Goal: Task Accomplishment & Management: Use online tool/utility

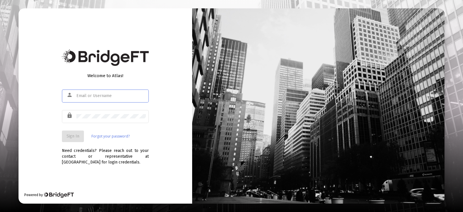
click at [95, 94] on input "text" at bounding box center [110, 96] width 69 height 5
type input "[EMAIL_ADDRESS][DOMAIN_NAME]"
click at [76, 135] on span "Sign In" at bounding box center [73, 136] width 13 height 5
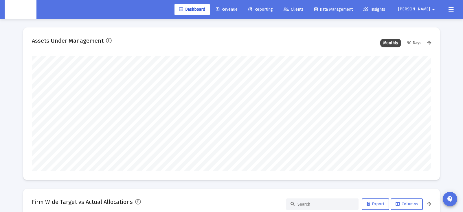
scroll to position [116, 215]
type input "[DATE]"
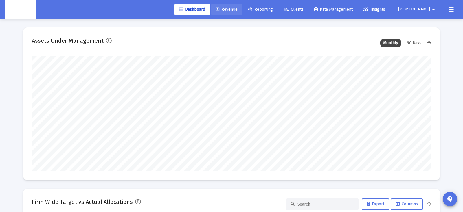
click at [238, 12] on link "Revenue" at bounding box center [226, 10] width 31 height 12
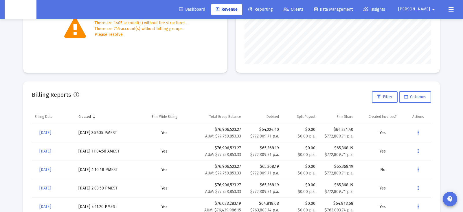
scroll to position [149, 0]
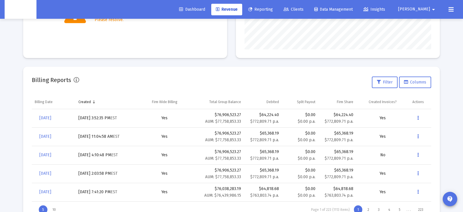
click at [450, 10] on icon at bounding box center [450, 9] width 5 height 7
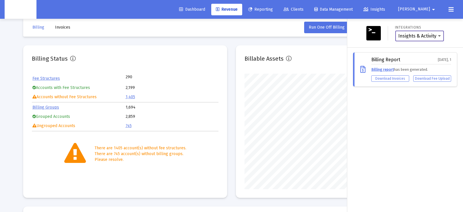
scroll to position [0, 0]
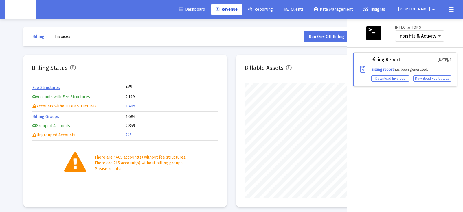
click at [456, 8] on div "Dashboard Revenue Reporting Clients Data Management Insights [PERSON_NAME] arro…" at bounding box center [232, 9] width 454 height 19
click at [456, 8] on button at bounding box center [451, 10] width 12 height 12
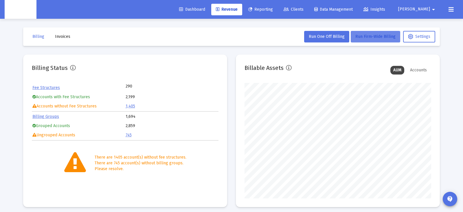
click at [377, 36] on span "Run Firm-Wide Billing" at bounding box center [375, 36] width 40 height 5
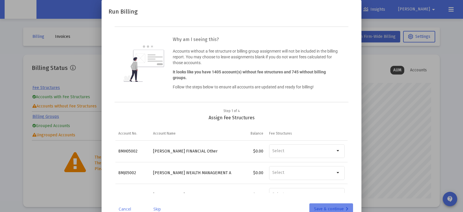
click at [331, 204] on div "Save & continue" at bounding box center [331, 210] width 34 height 12
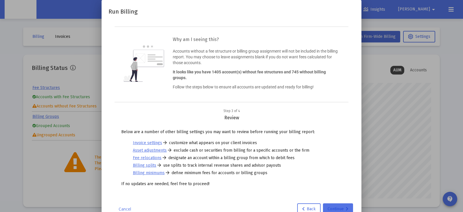
click at [331, 204] on div "Continue" at bounding box center [337, 210] width 21 height 12
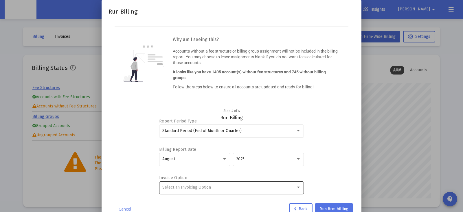
click at [215, 187] on div "Select an Invoicing Option" at bounding box center [228, 187] width 133 height 5
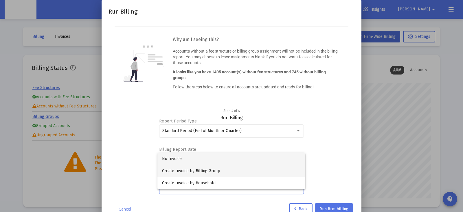
click at [226, 170] on span "Create Invoice by Billing Group" at bounding box center [231, 171] width 139 height 12
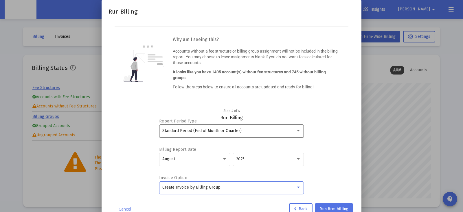
click at [252, 129] on div "Standard Period (End of Month or Quarter)" at bounding box center [228, 131] width 133 height 5
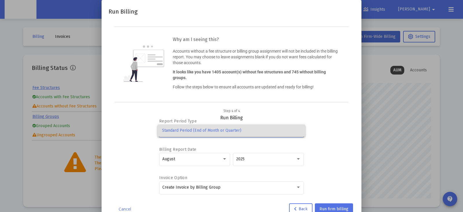
drag, startPoint x: 354, startPoint y: 136, endPoint x: 351, endPoint y: 189, distance: 53.3
click at [355, 136] on div at bounding box center [231, 106] width 463 height 212
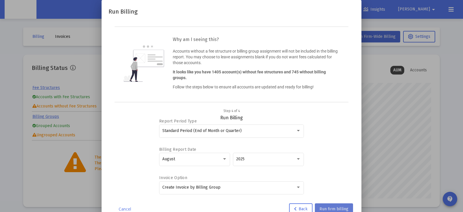
click at [339, 207] on span "Run firm billing" at bounding box center [333, 209] width 29 height 5
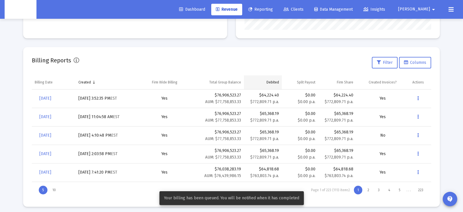
scroll to position [171, 0]
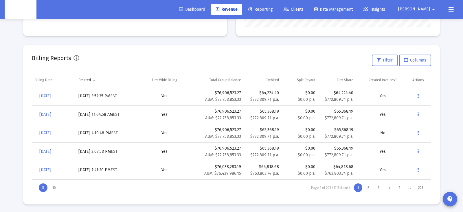
click at [454, 9] on button at bounding box center [451, 10] width 12 height 12
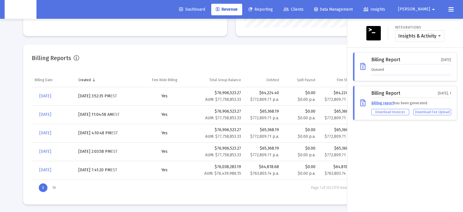
click at [410, 67] on div "Queued" at bounding box center [411, 72] width 80 height 10
click at [411, 63] on div "Billing Report [DATE]" at bounding box center [411, 60] width 80 height 7
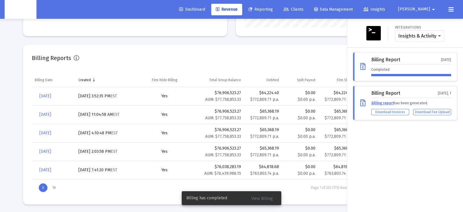
scroll to position [0, 0]
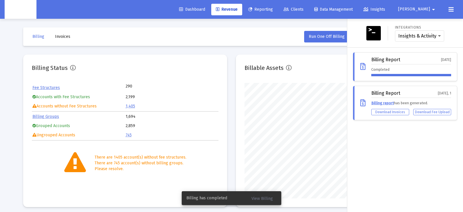
click at [66, 41] on div at bounding box center [231, 106] width 463 height 212
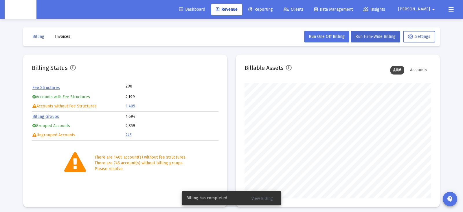
click at [66, 39] on div at bounding box center [231, 106] width 463 height 212
click at [65, 36] on span "Invoices" at bounding box center [62, 36] width 15 height 5
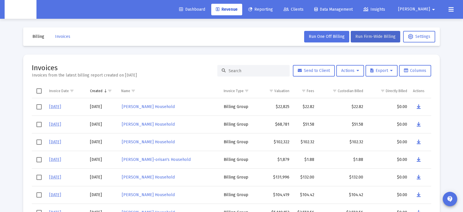
click at [241, 72] on input at bounding box center [257, 71] width 57 height 5
paste input "[PERSON_NAME] Household"
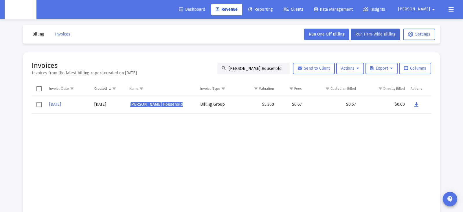
scroll to position [3, 0]
click at [357, 68] on icon at bounding box center [357, 68] width 3 height 4
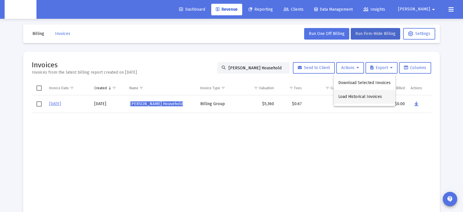
click at [358, 94] on button "Load Historical Invoices" at bounding box center [365, 97] width 62 height 14
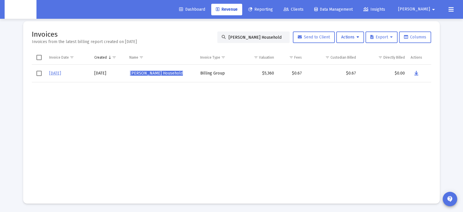
scroll to position [0, 0]
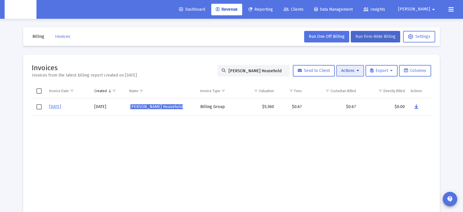
click at [353, 70] on span "Actions" at bounding box center [350, 70] width 18 height 5
drag, startPoint x: 33, startPoint y: 91, endPoint x: 36, endPoint y: 92, distance: 3.7
click at [34, 91] on div at bounding box center [231, 106] width 463 height 212
click at [38, 92] on span "Select all" at bounding box center [38, 91] width 5 height 5
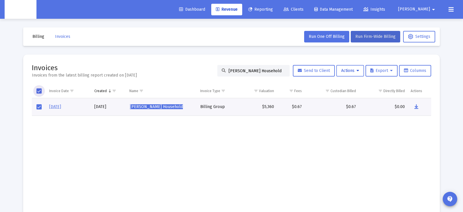
click at [362, 72] on button "Actions" at bounding box center [350, 71] width 28 height 12
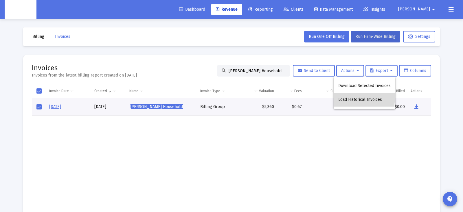
click at [356, 95] on button "Load Historical Invoices" at bounding box center [365, 100] width 62 height 14
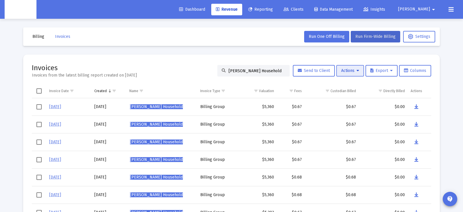
click at [350, 72] on span "Actions" at bounding box center [350, 70] width 18 height 5
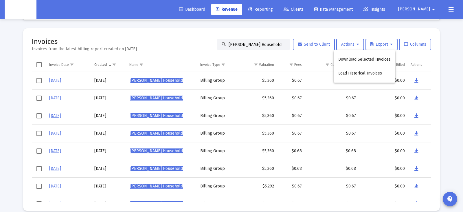
scroll to position [26, 0]
click at [39, 151] on div at bounding box center [231, 106] width 463 height 212
click at [40, 150] on span "Select row" at bounding box center [38, 151] width 5 height 5
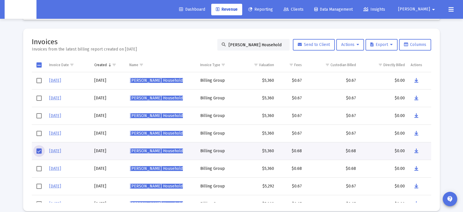
scroll to position [27, 0]
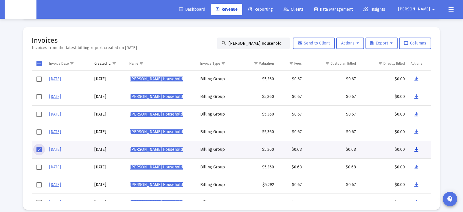
click at [416, 148] on icon "Data grid" at bounding box center [416, 149] width 4 height 7
click at [238, 45] on input "[PERSON_NAME] Household" at bounding box center [257, 43] width 57 height 5
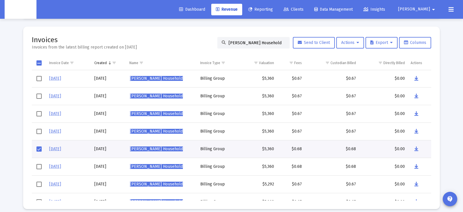
click at [238, 45] on div "[PERSON_NAME] Household" at bounding box center [253, 43] width 72 height 12
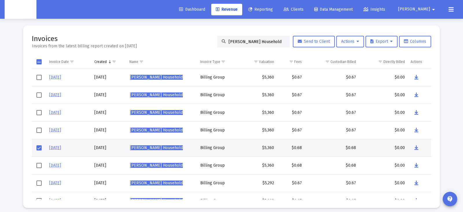
scroll to position [30, 0]
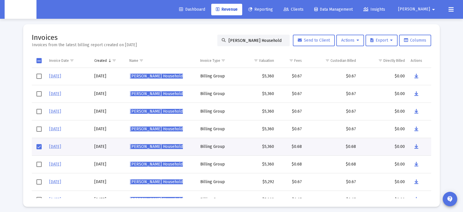
click at [238, 45] on div "[PERSON_NAME] Household" at bounding box center [253, 41] width 72 height 12
click at [249, 40] on input "[PERSON_NAME] Household" at bounding box center [257, 40] width 57 height 5
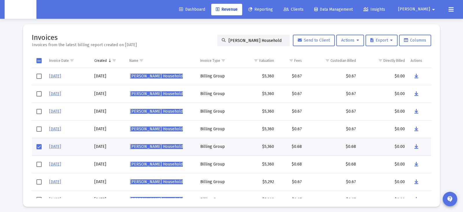
paste input "[PERSON_NAME]"
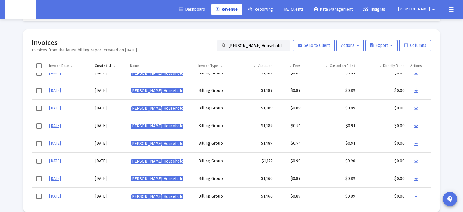
scroll to position [0, 0]
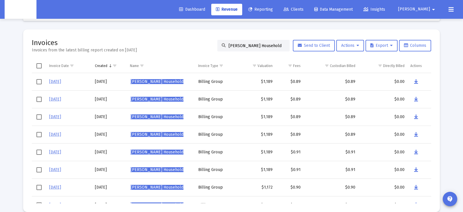
click at [39, 151] on span "Select row" at bounding box center [38, 152] width 5 height 5
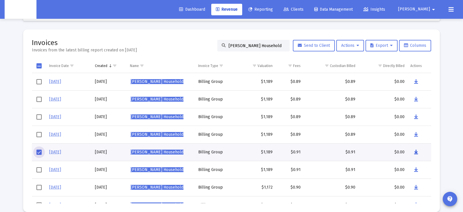
click at [418, 151] on button "Data grid" at bounding box center [416, 153] width 12 height 12
click at [234, 44] on input "[PERSON_NAME] Household" at bounding box center [257, 45] width 57 height 5
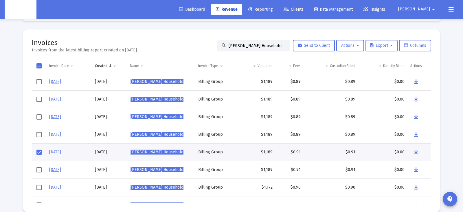
paste input "[PERSON_NAME]"
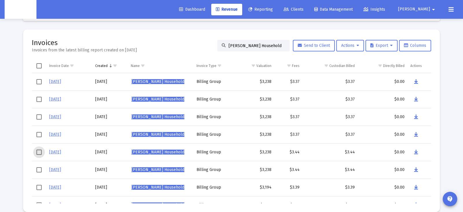
click at [38, 152] on span "Select row" at bounding box center [38, 152] width 5 height 5
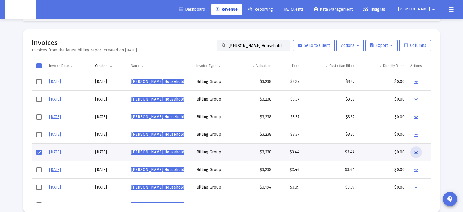
click at [415, 150] on icon "Data grid" at bounding box center [416, 152] width 4 height 7
click at [255, 45] on input "[PERSON_NAME] Household" at bounding box center [257, 45] width 57 height 5
paste input "[PERSON_NAME]"
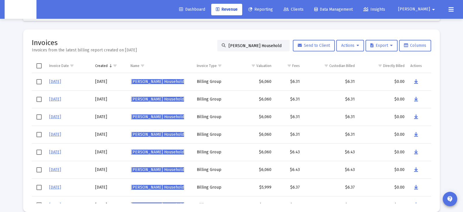
scroll to position [23, 0]
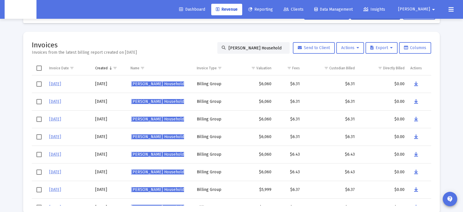
click at [39, 153] on span "Select row" at bounding box center [38, 154] width 5 height 5
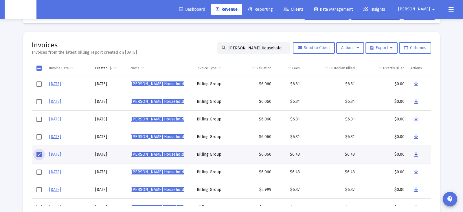
click at [417, 154] on icon "Data grid" at bounding box center [416, 154] width 4 height 7
click at [263, 47] on input "[PERSON_NAME] Household" at bounding box center [257, 48] width 57 height 5
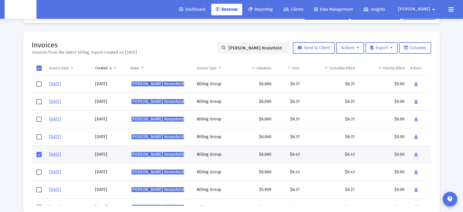
paste input "[PERSON_NAME]"
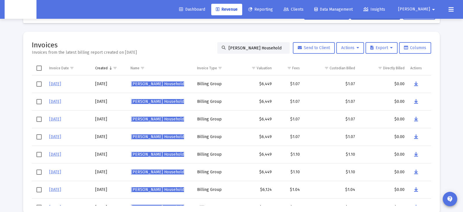
click at [256, 48] on input "[PERSON_NAME] Household" at bounding box center [257, 48] width 57 height 5
paste input "[PERSON_NAME]"
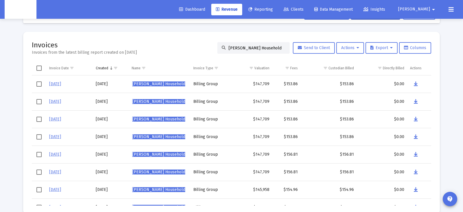
click at [39, 153] on span "Select row" at bounding box center [38, 154] width 5 height 5
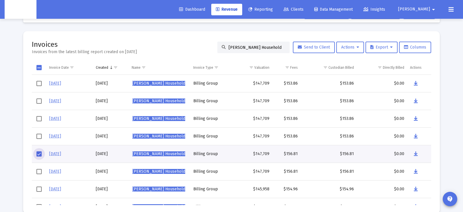
scroll to position [24, 0]
click at [414, 154] on icon "Data grid" at bounding box center [416, 153] width 4 height 7
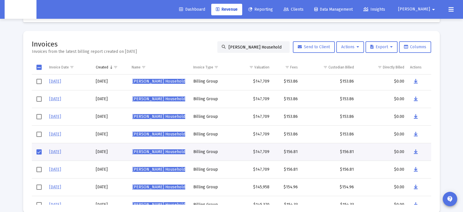
click at [268, 46] on input "[PERSON_NAME] Household" at bounding box center [257, 47] width 57 height 5
paste input "[PERSON_NAME]"
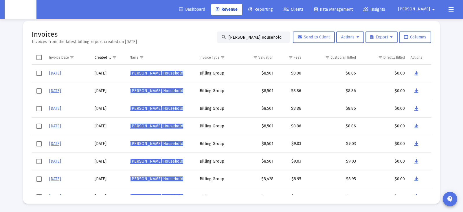
scroll to position [30, 0]
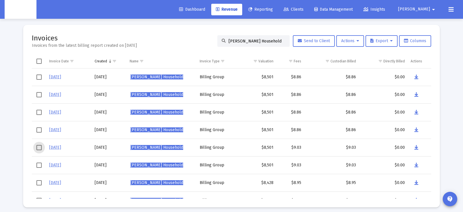
click at [40, 148] on span "Select row" at bounding box center [38, 147] width 5 height 5
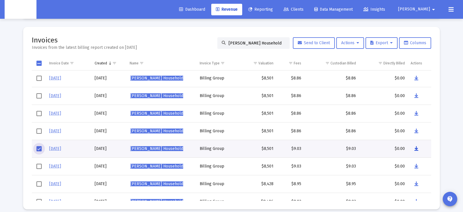
scroll to position [1, 0]
click at [416, 149] on icon "Data grid" at bounding box center [416, 148] width 4 height 7
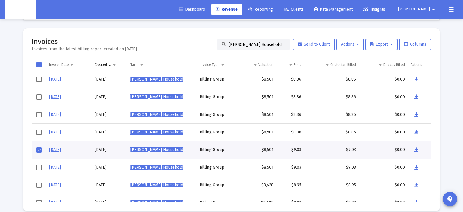
click at [259, 47] on input "[PERSON_NAME] Household" at bounding box center [257, 44] width 57 height 5
paste input "[PERSON_NAME]"
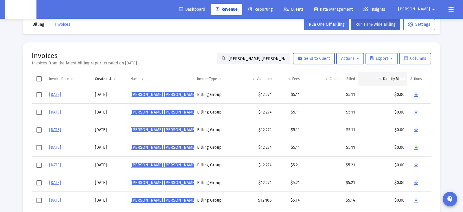
scroll to position [0, 0]
click at [41, 165] on span "Select row" at bounding box center [38, 165] width 5 height 5
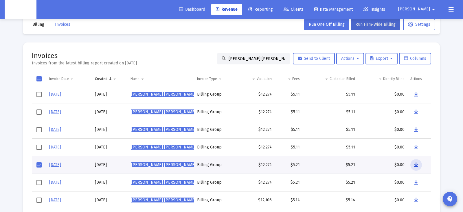
click at [417, 164] on icon "Data grid" at bounding box center [416, 165] width 4 height 7
click at [246, 60] on input "[PERSON_NAME] [PERSON_NAME]'s Household" at bounding box center [257, 58] width 57 height 5
paste input "[PERSON_NAME]"
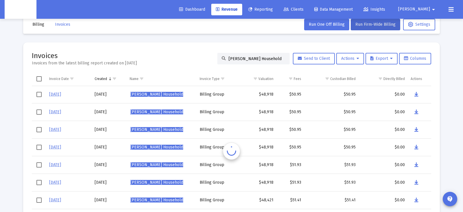
scroll to position [0, 0]
click at [37, 164] on span "Select row" at bounding box center [38, 165] width 5 height 5
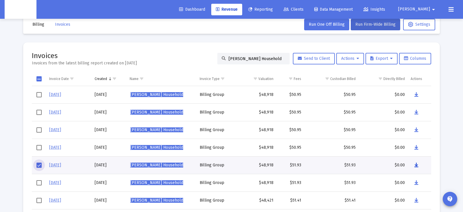
click at [413, 164] on button "Data grid" at bounding box center [416, 166] width 12 height 12
click at [256, 56] on div "[PERSON_NAME] Household" at bounding box center [253, 59] width 72 height 12
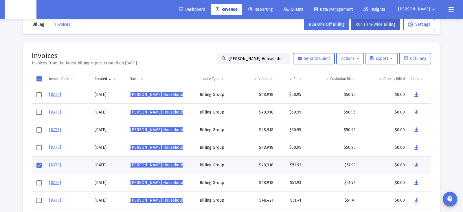
click at [256, 56] on div "[PERSON_NAME] Household" at bounding box center [253, 59] width 72 height 12
click at [256, 59] on input "[PERSON_NAME] Household" at bounding box center [257, 58] width 57 height 5
paste input "[PERSON_NAME]"
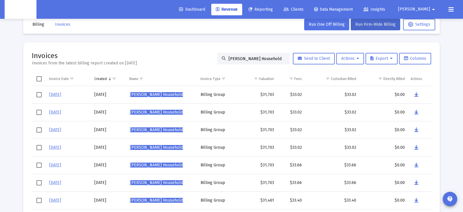
click at [40, 164] on span "Select row" at bounding box center [38, 165] width 5 height 5
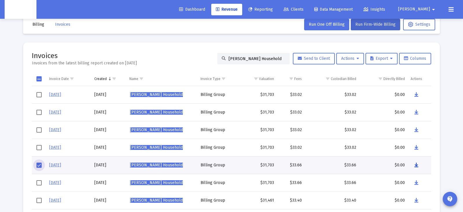
click at [416, 165] on icon "Data grid" at bounding box center [416, 165] width 4 height 7
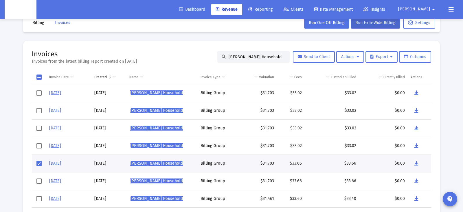
scroll to position [15, 0]
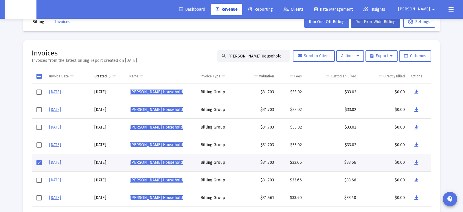
click at [255, 56] on input "[PERSON_NAME] Household" at bounding box center [257, 56] width 57 height 5
paste input "[PERSON_NAME]"
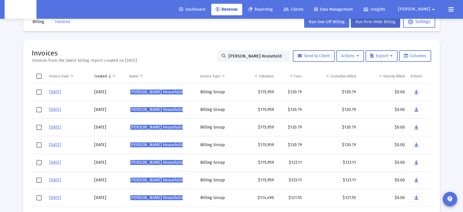
scroll to position [16, 0]
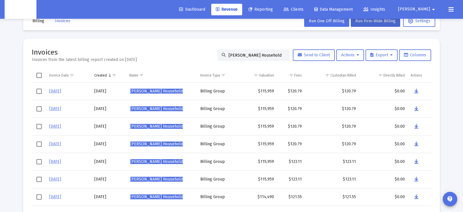
click at [39, 162] on span "Select row" at bounding box center [38, 161] width 5 height 5
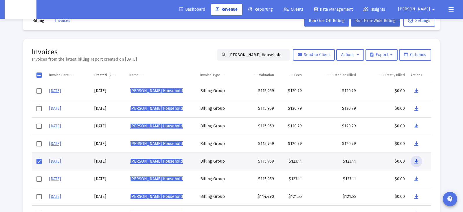
click at [417, 162] on icon "Data grid" at bounding box center [416, 161] width 4 height 7
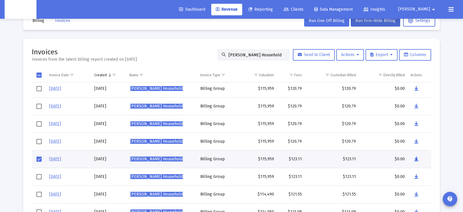
scroll to position [15, 0]
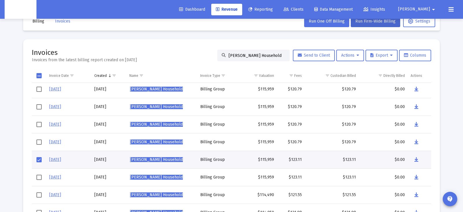
click at [242, 54] on input "[PERSON_NAME] Household" at bounding box center [257, 55] width 57 height 5
paste input "[PERSON_NAME]"
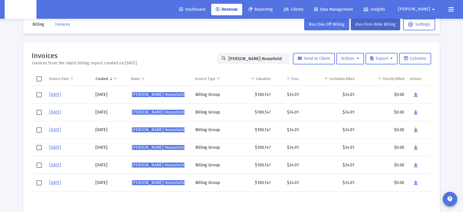
scroll to position [12, 0]
click at [415, 131] on icon "Data grid" at bounding box center [416, 129] width 4 height 7
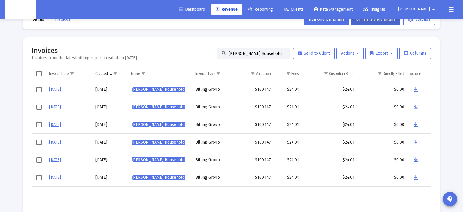
scroll to position [19, 0]
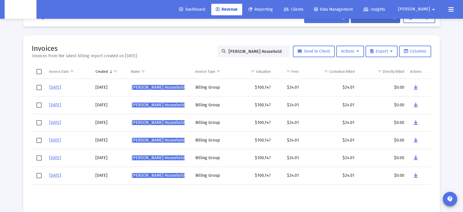
click at [237, 53] on input "[PERSON_NAME] Household" at bounding box center [257, 51] width 57 height 5
click at [237, 53] on div "[PERSON_NAME] Household" at bounding box center [253, 52] width 72 height 12
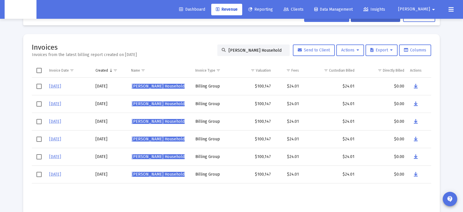
paste input "[PERSON_NAME]"
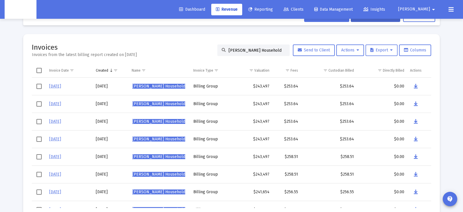
type input "[PERSON_NAME] Household"
click at [38, 157] on span "Select row" at bounding box center [38, 156] width 5 height 5
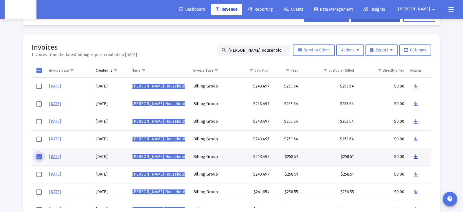
click at [417, 157] on icon "Data grid" at bounding box center [416, 157] width 4 height 7
